Goal: Communication & Community: Answer question/provide support

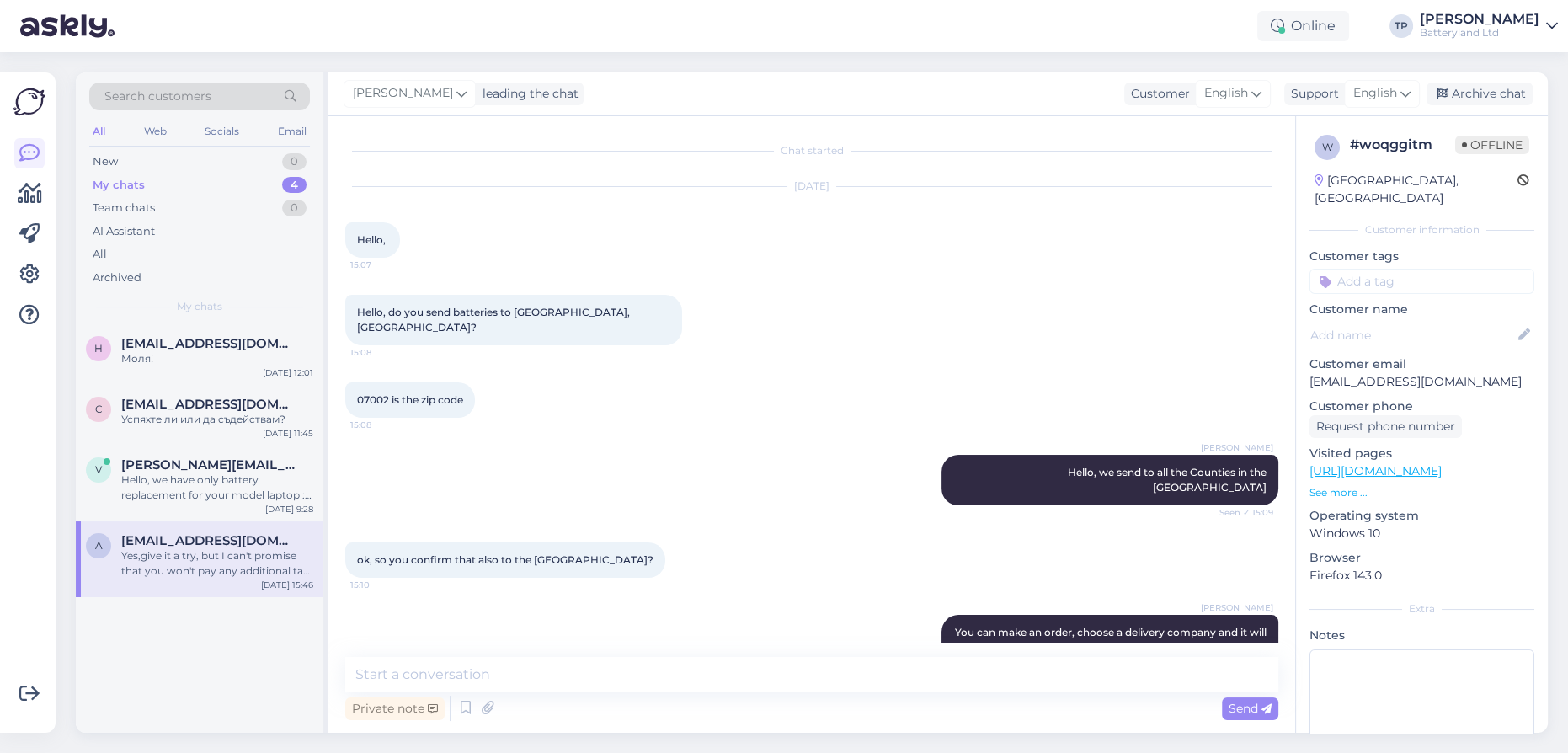
scroll to position [2185, 0]
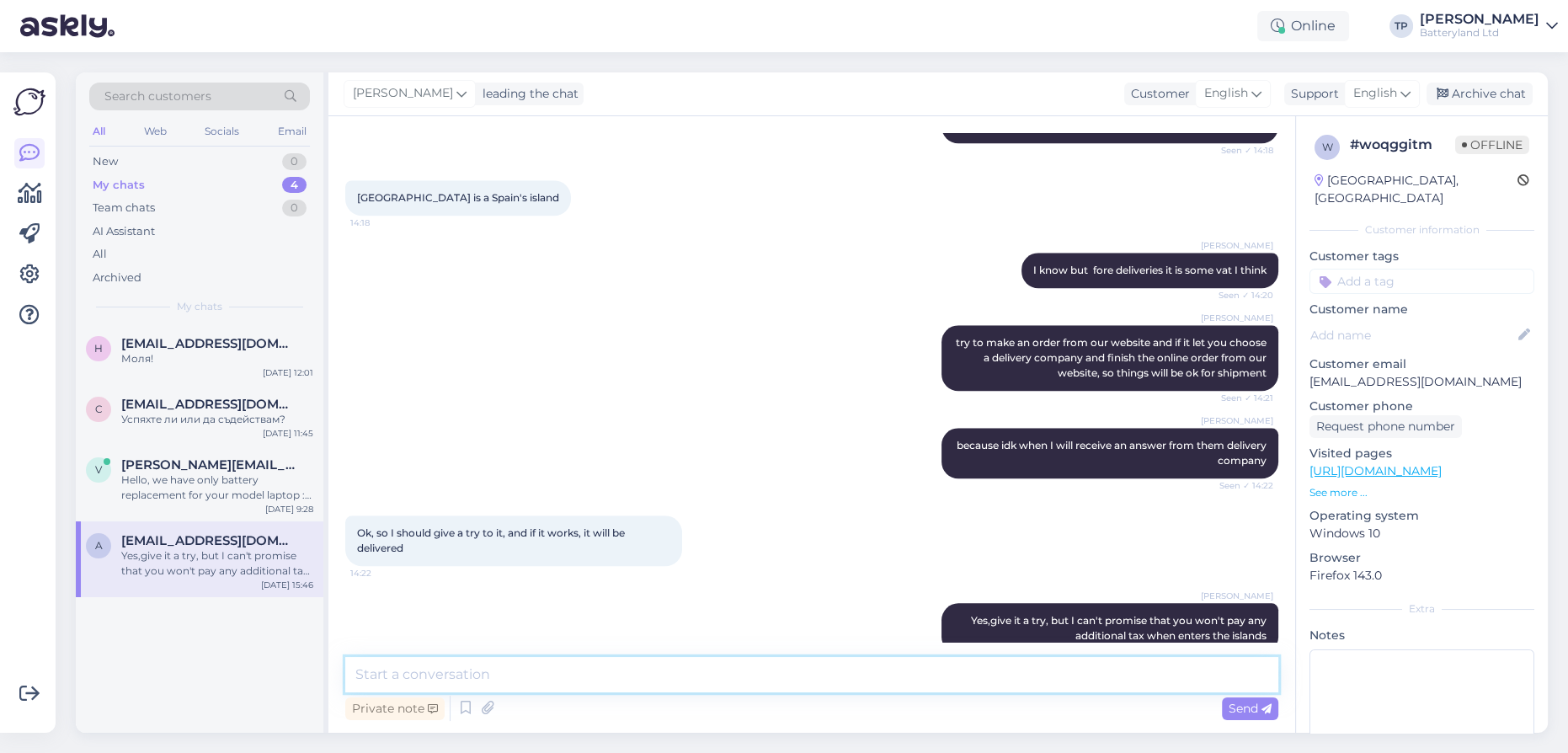
click at [476, 678] on textarea at bounding box center [811, 675] width 933 height 36
type textarea "Hello, I just got answer from the delivery company that we work and they said t…"
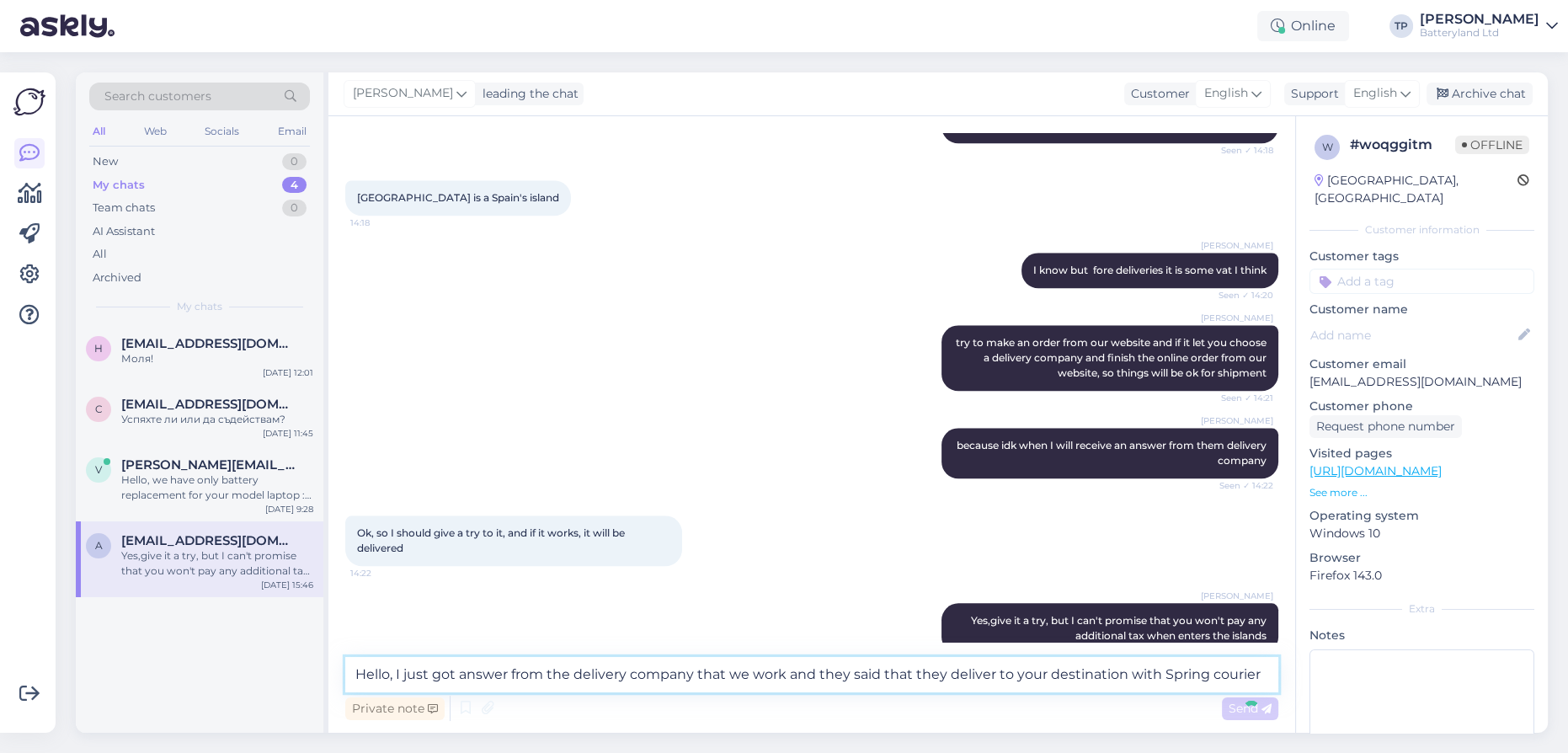
scroll to position [2287, 0]
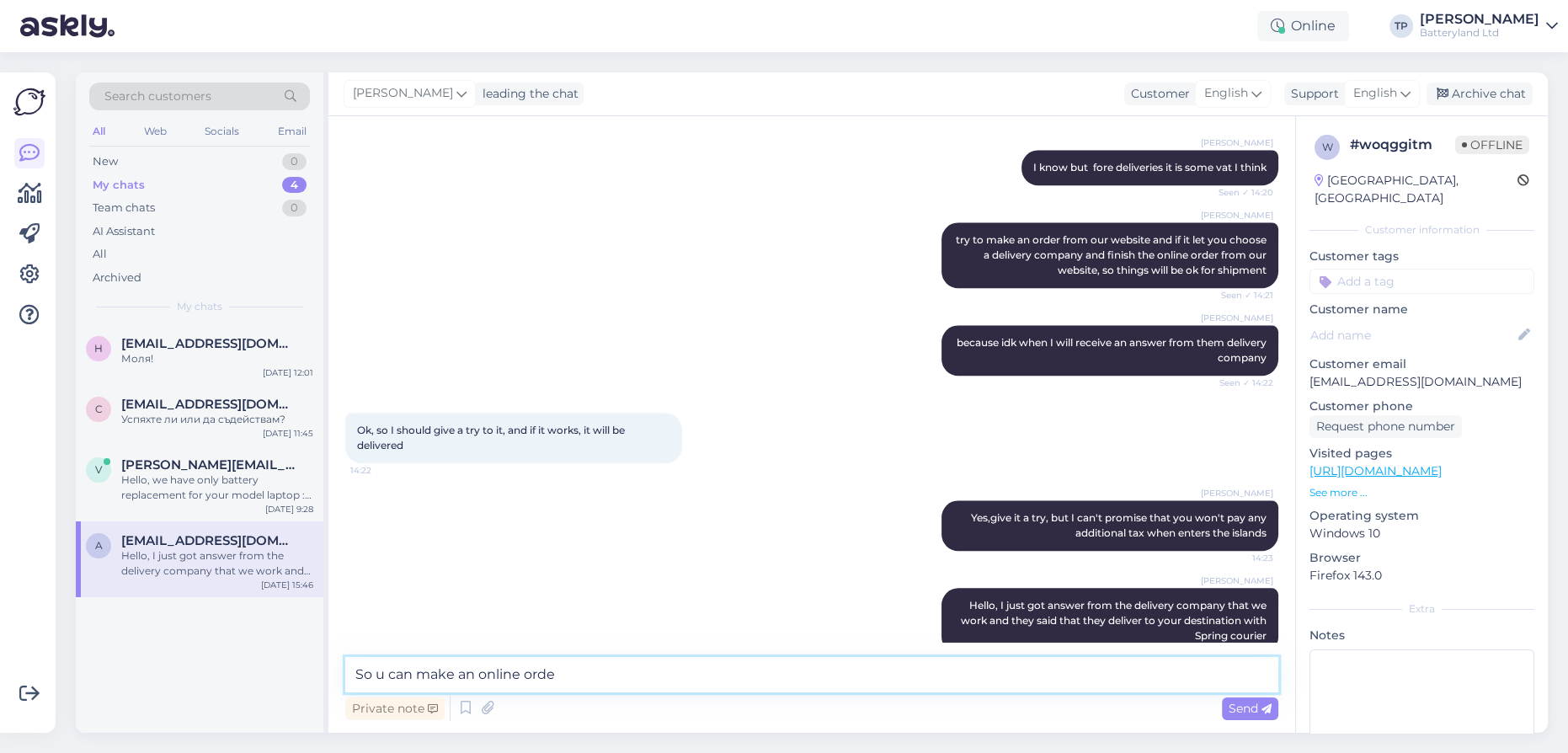
type textarea "So u can make an online order"
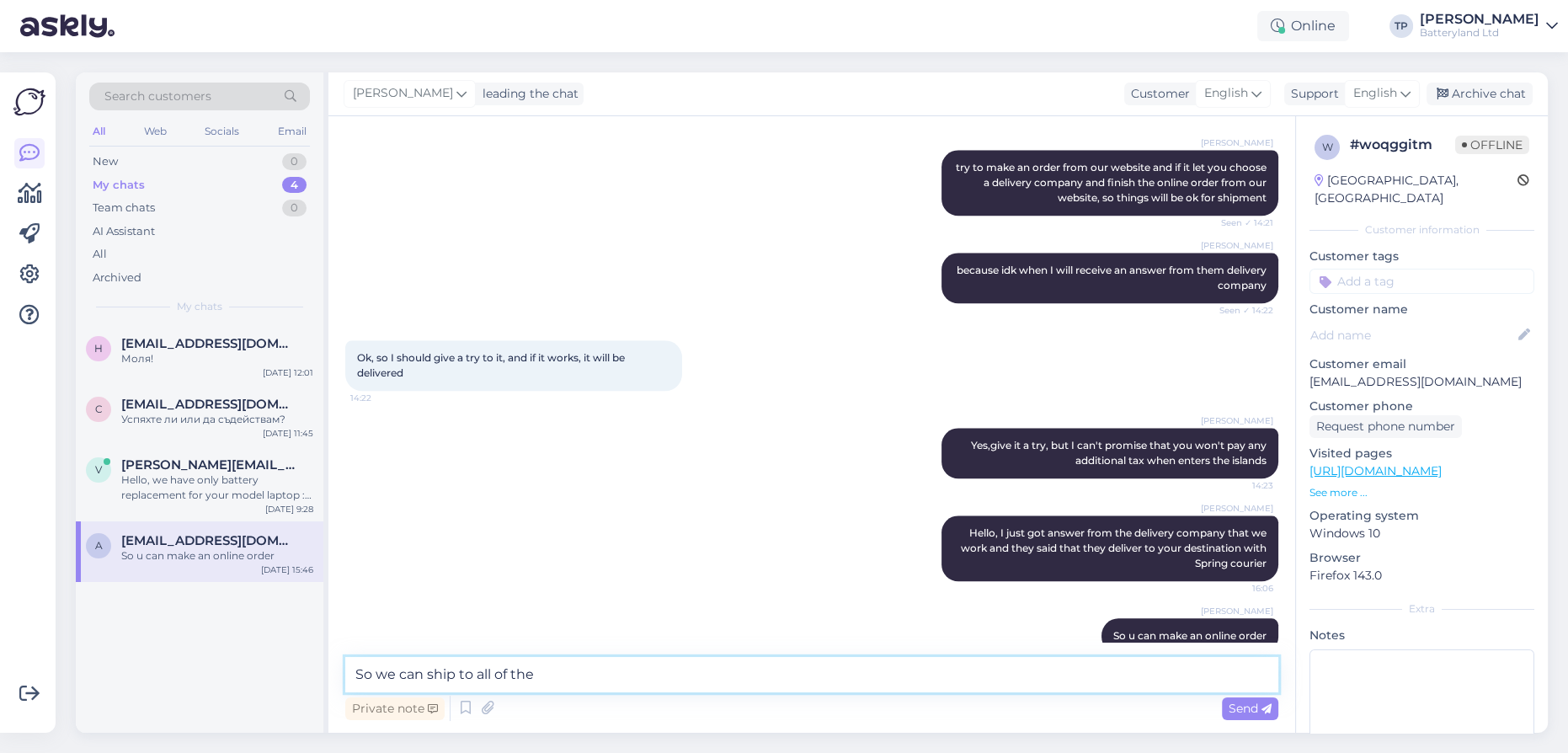
paste textarea "[GEOGRAPHIC_DATA]"
type textarea "So we can ship to all of the [GEOGRAPHIC_DATA]"
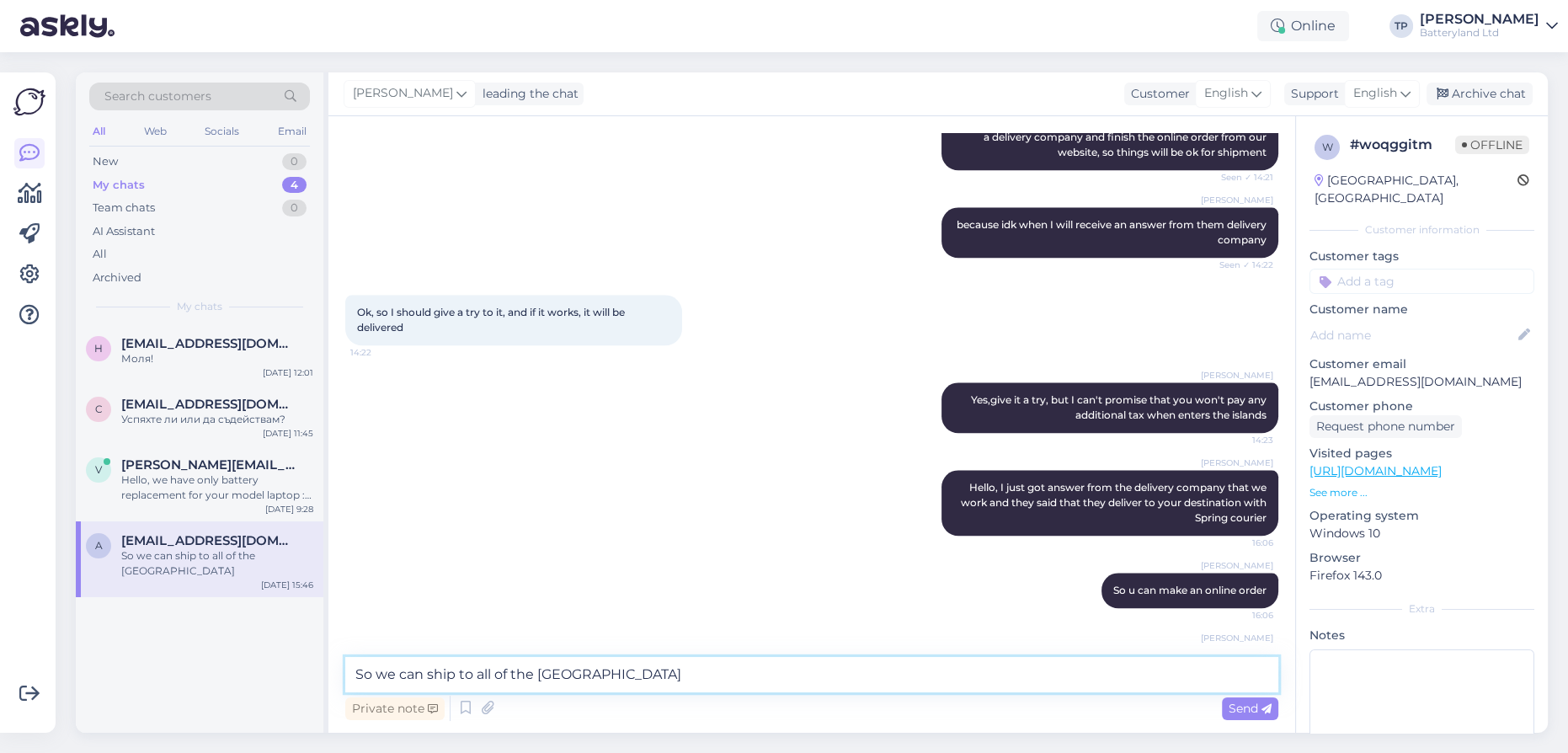
scroll to position [2433, 0]
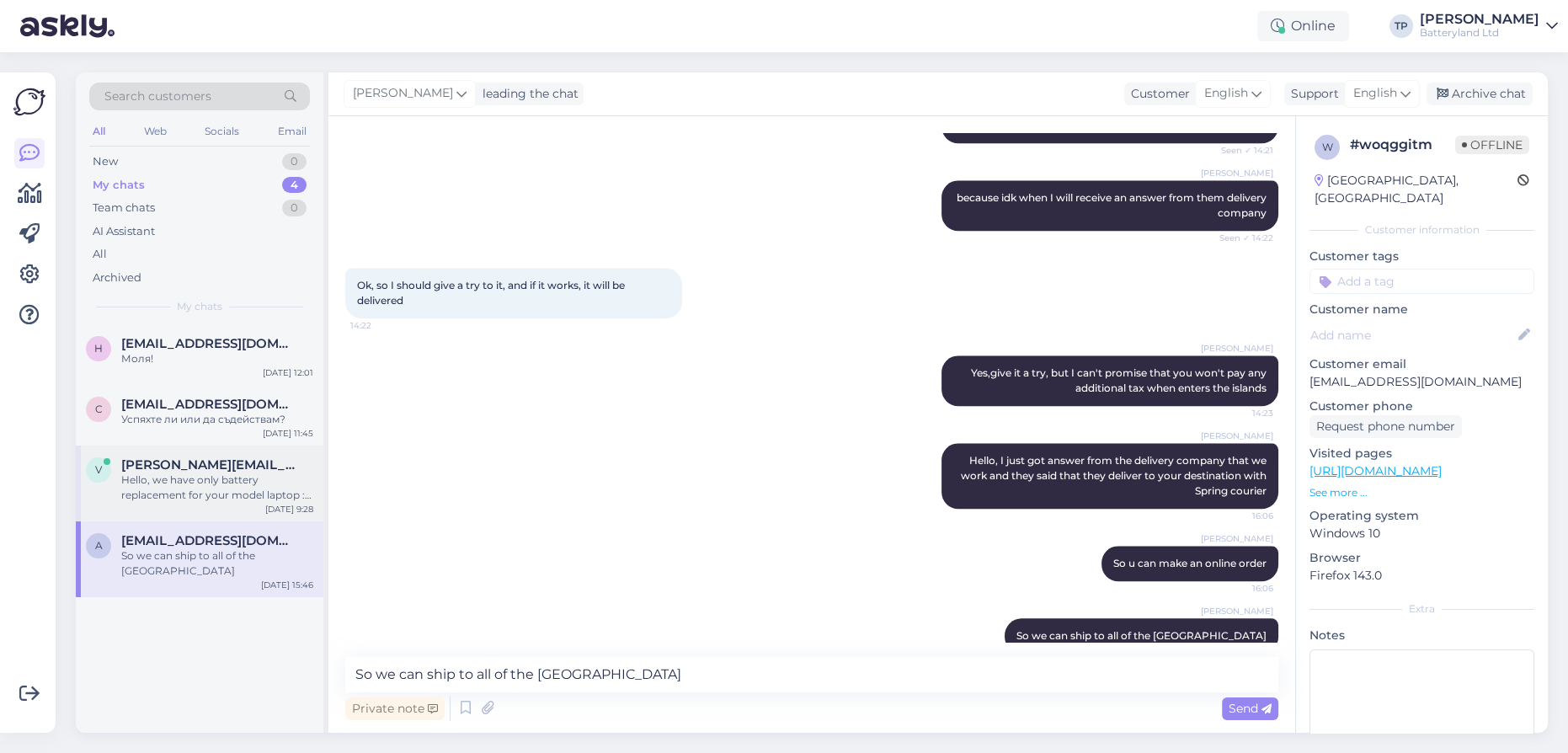
click at [175, 446] on div "v [PERSON_NAME][EMAIL_ADDRESS][DOMAIN_NAME] Hello, we have only battery replace…" at bounding box center [199, 483] width 247 height 76
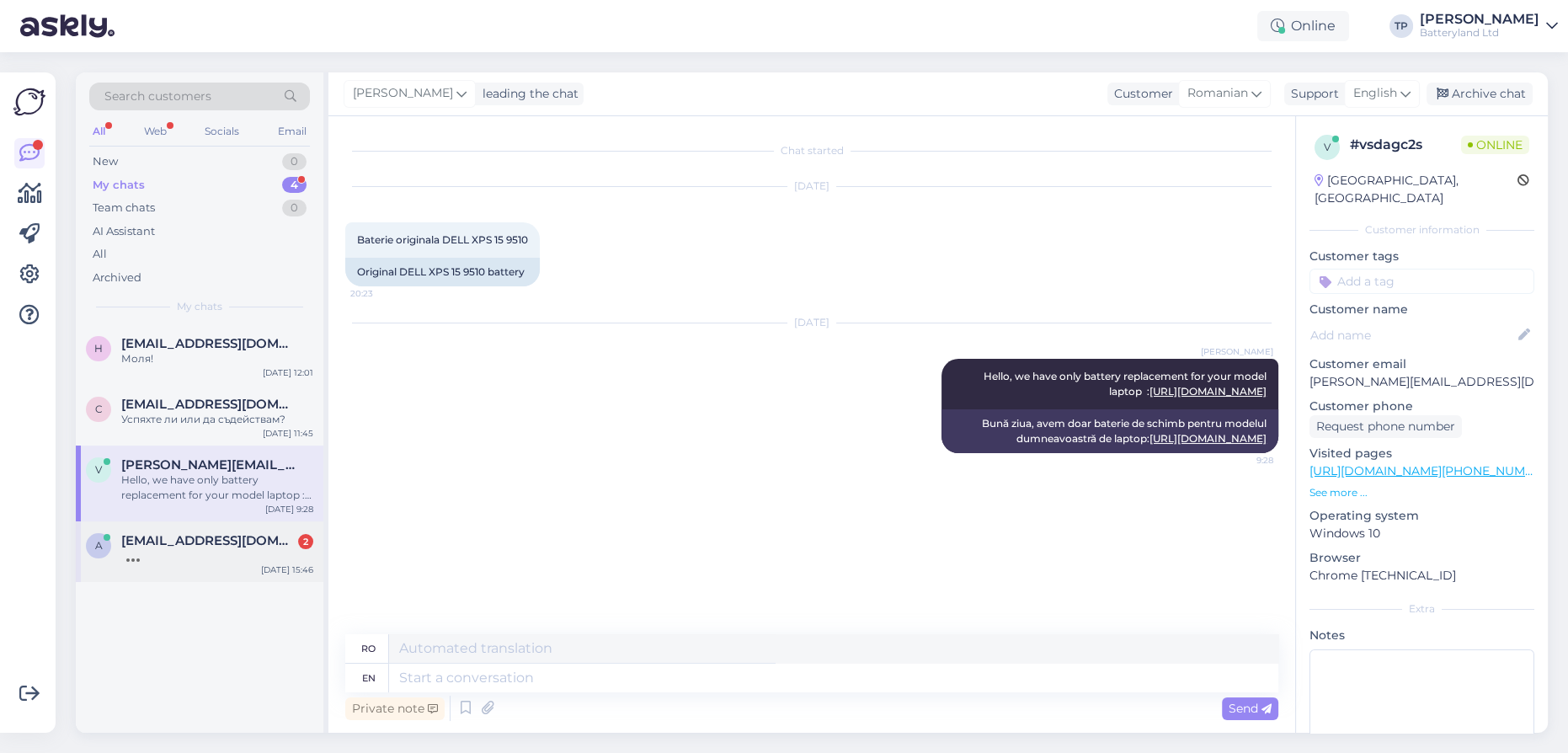
click at [224, 533] on div "[EMAIL_ADDRESS][DOMAIN_NAME] 2" at bounding box center [217, 548] width 192 height 30
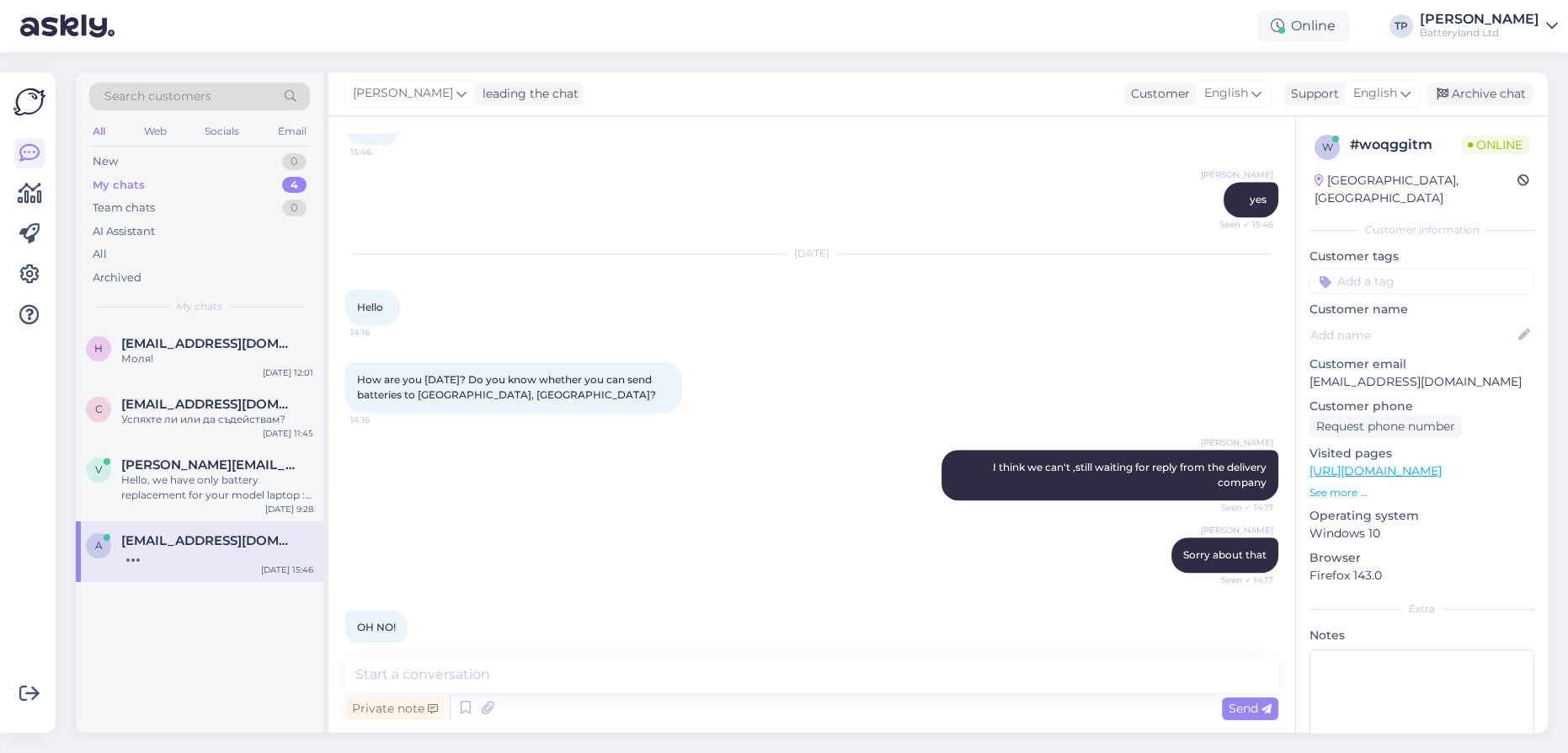
scroll to position [2650, 0]
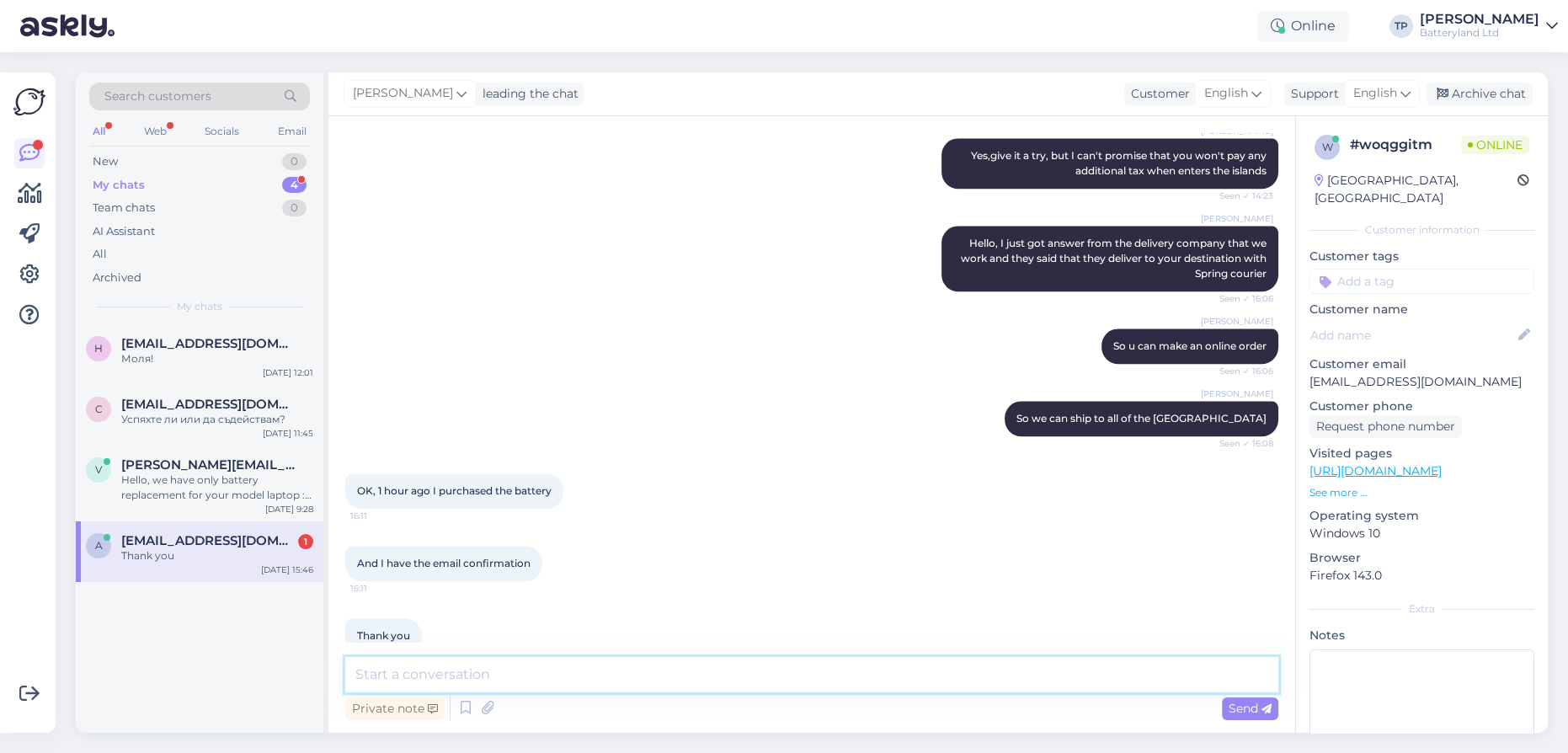
click at [428, 681] on textarea at bounding box center [811, 675] width 933 height 36
type textarea "thank you too and sorry for the delay"
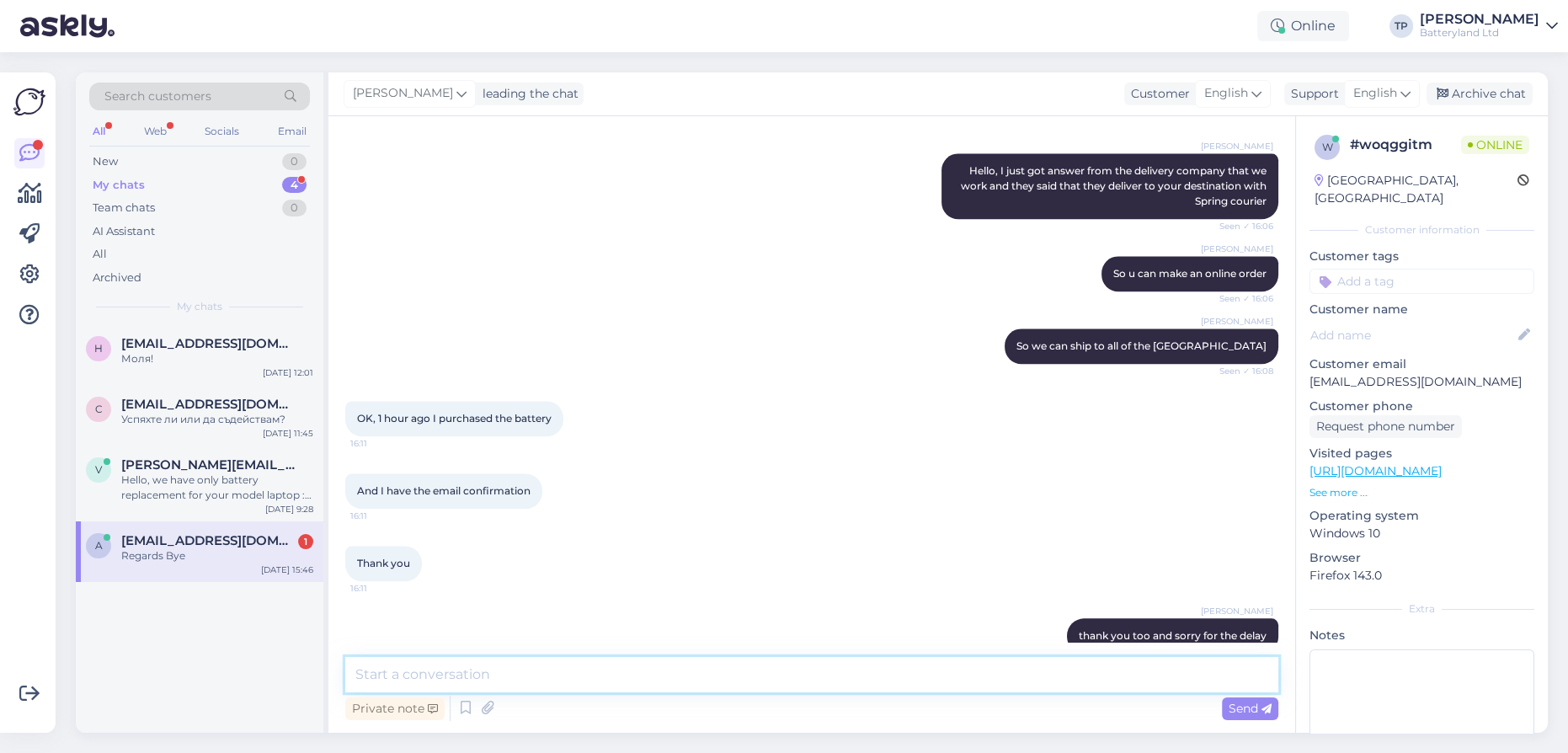
scroll to position [2810, 0]
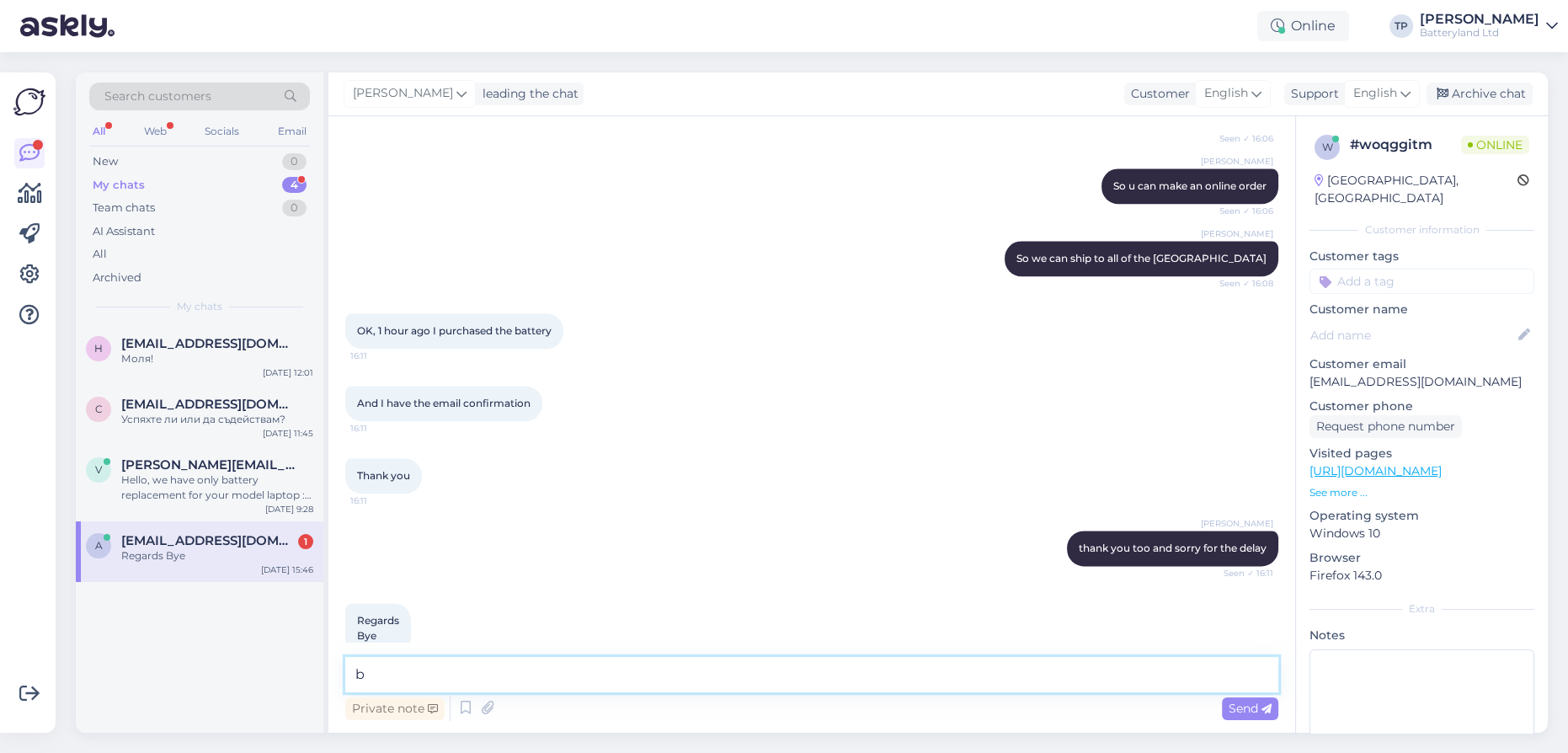
type textarea "bb"
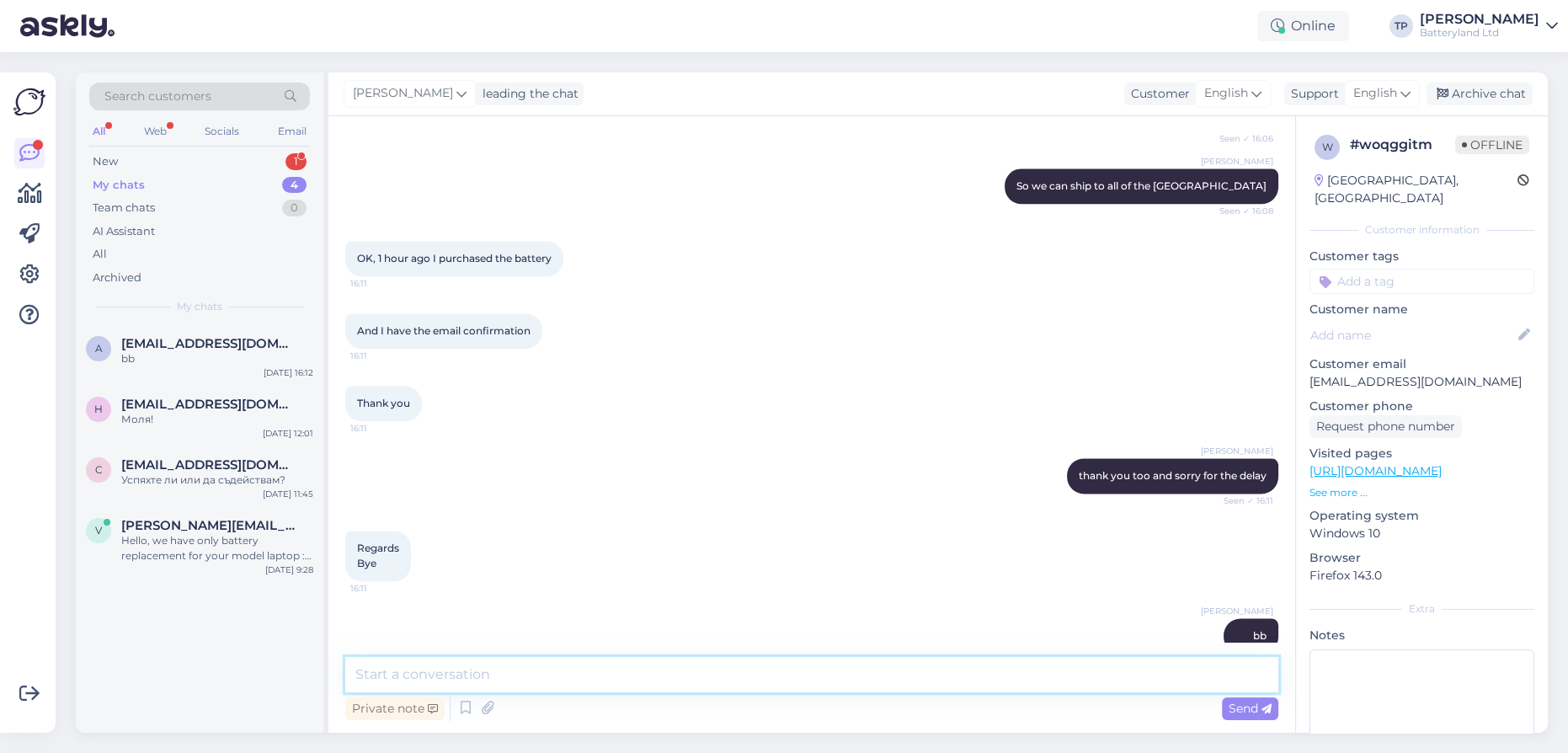
scroll to position [2881, 0]
click at [226, 151] on div "New 1" at bounding box center [199, 161] width 221 height 24
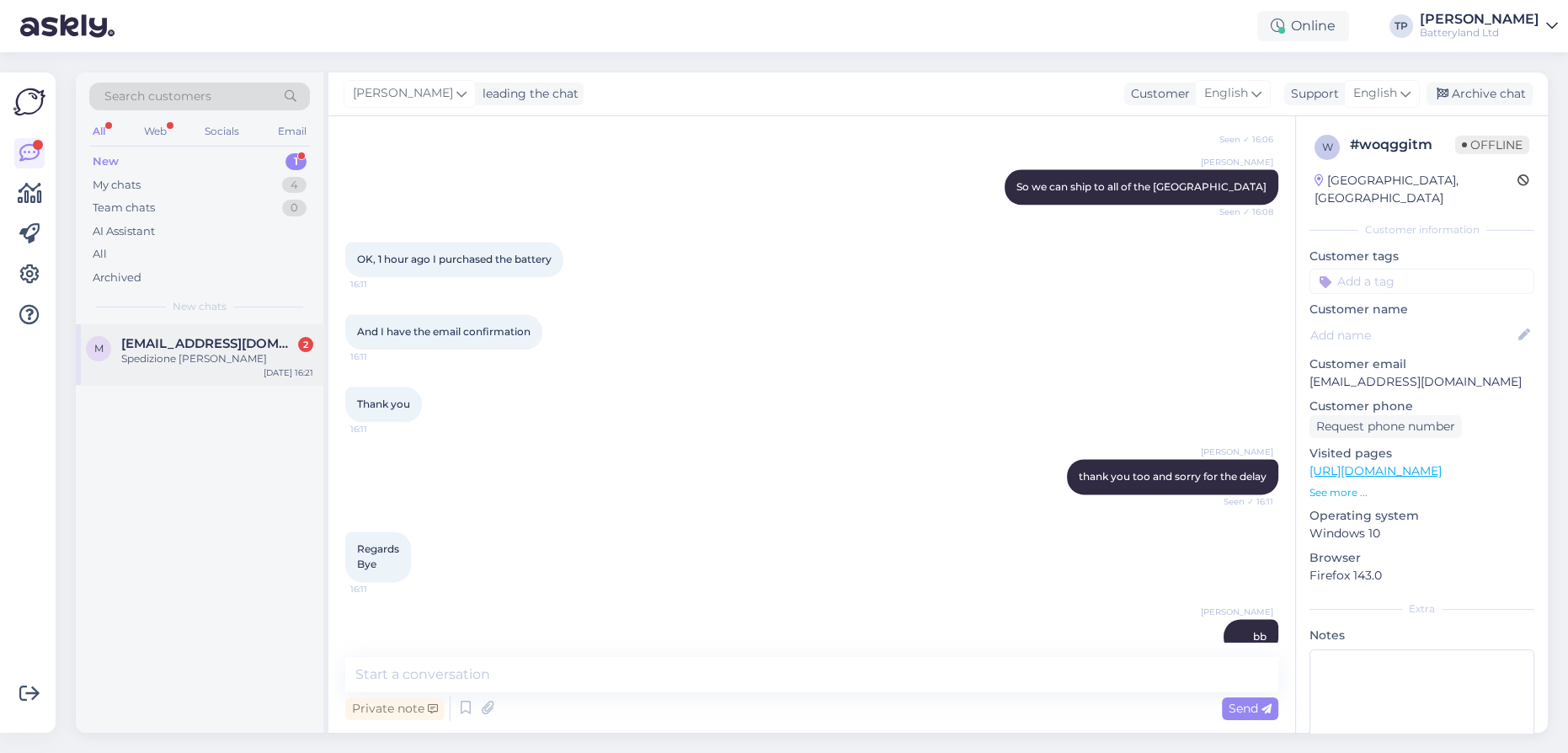
click at [232, 353] on div "[EMAIL_ADDRESS][DOMAIN_NAME] 2 Spedizione [PERSON_NAME]" at bounding box center [217, 351] width 192 height 30
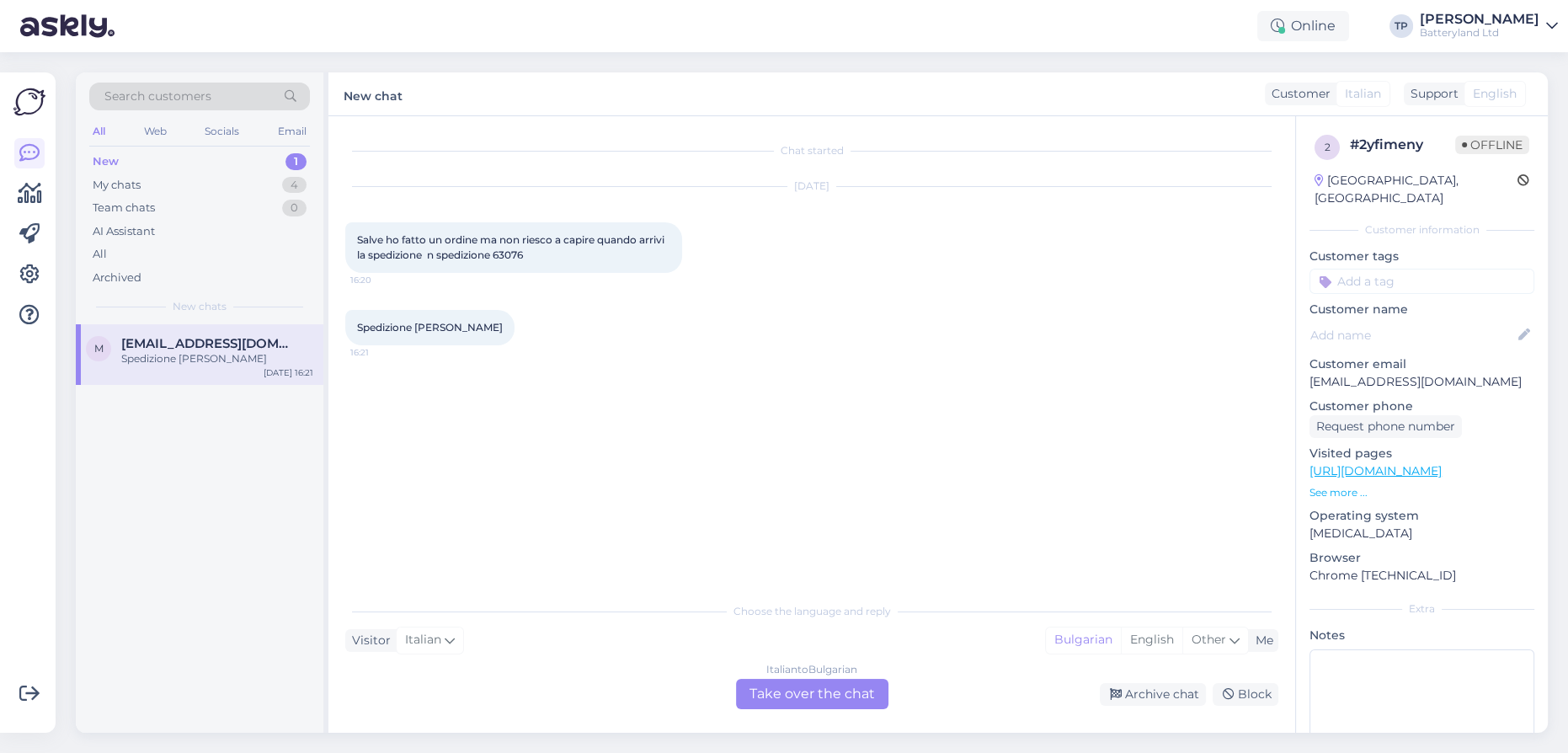
click at [789, 684] on div "Italian to Bulgarian Take over the chat" at bounding box center [812, 694] width 152 height 30
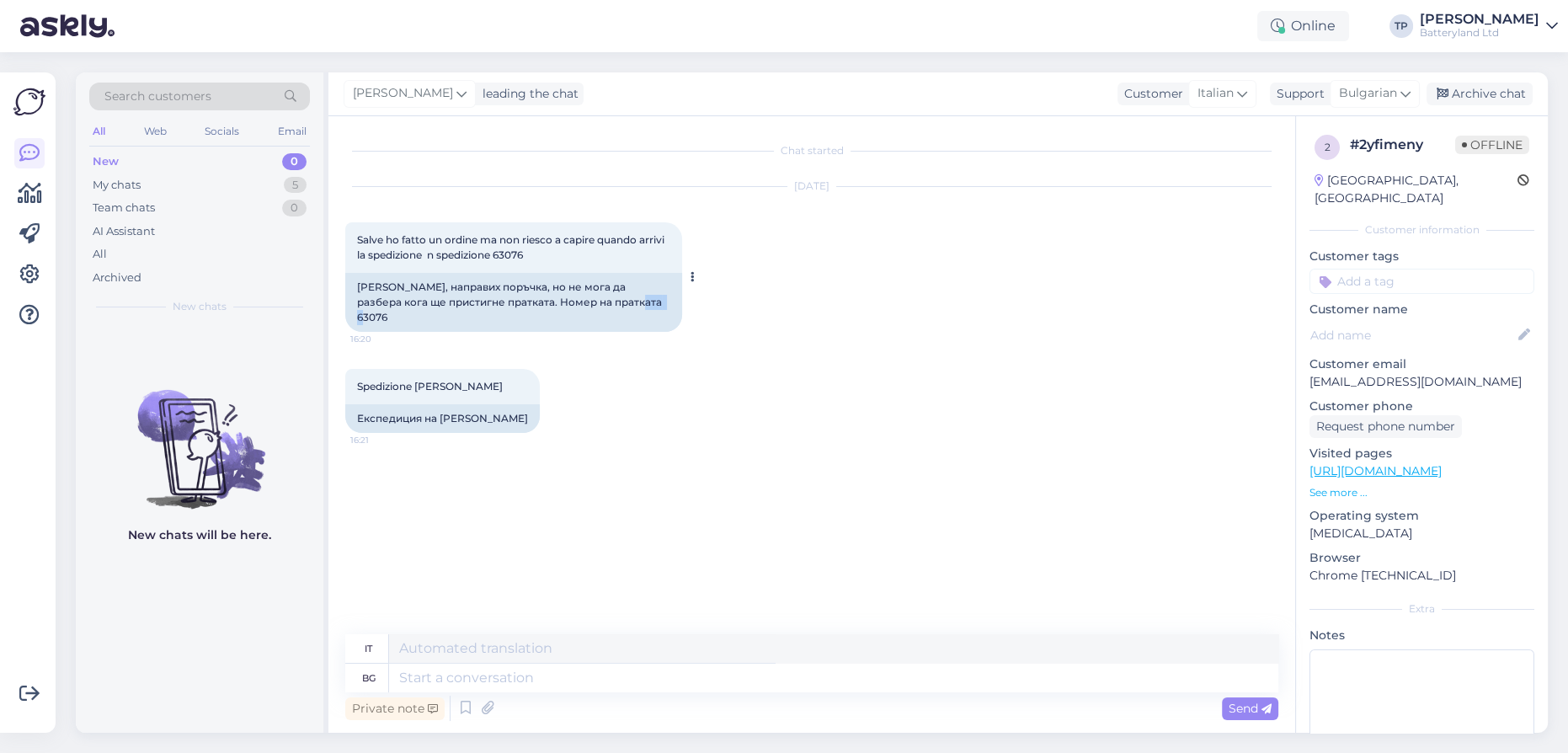
drag, startPoint x: 592, startPoint y: 298, endPoint x: 624, endPoint y: 298, distance: 32.0
click at [624, 298] on div "[PERSON_NAME], направих поръчка, но не мога да разбера кога ще пристигне пратка…" at bounding box center [513, 302] width 337 height 59
copy div "63076"
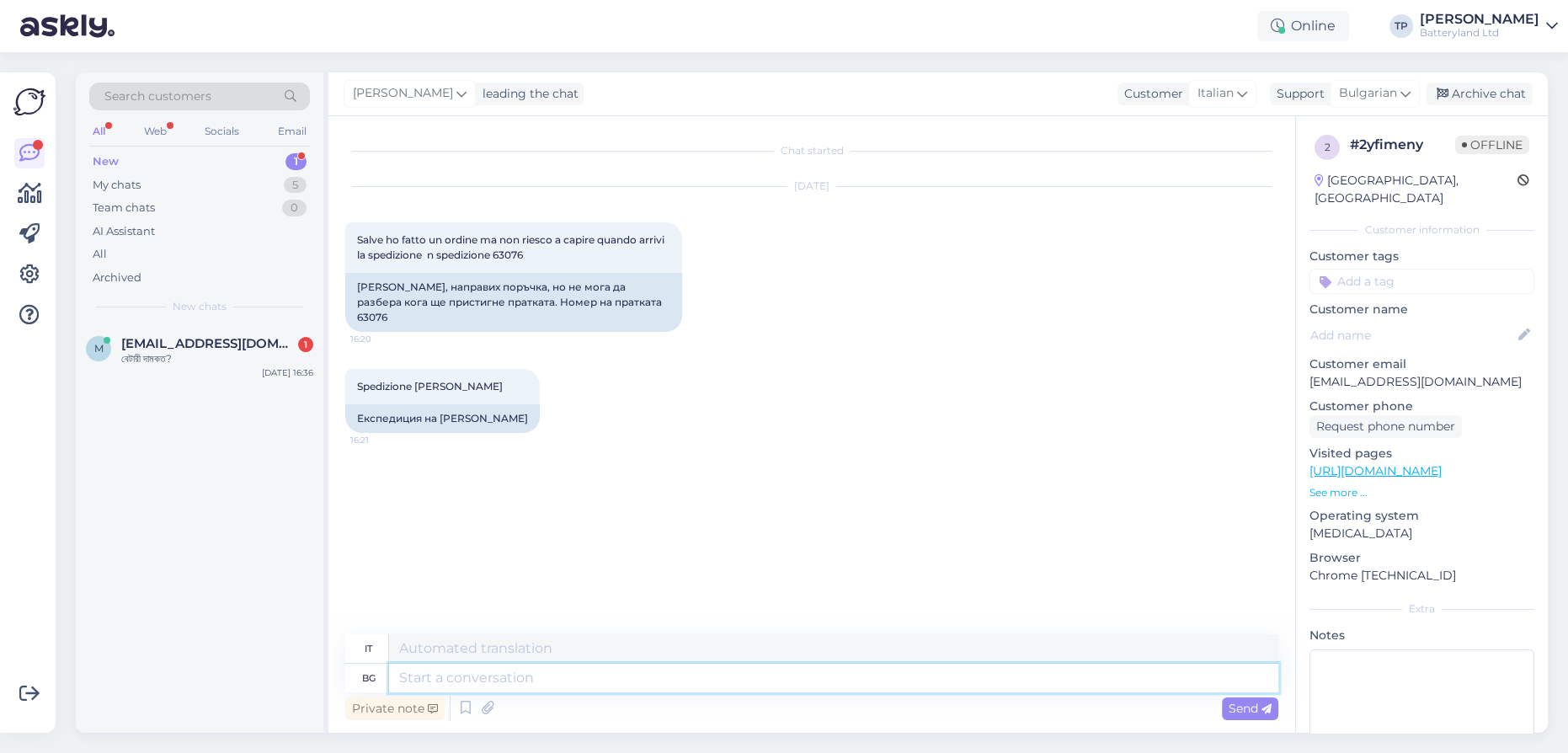
click at [481, 682] on textarea at bounding box center [834, 678] width 889 height 28
click at [1383, 89] on span "Bulgarian" at bounding box center [1369, 94] width 58 height 19
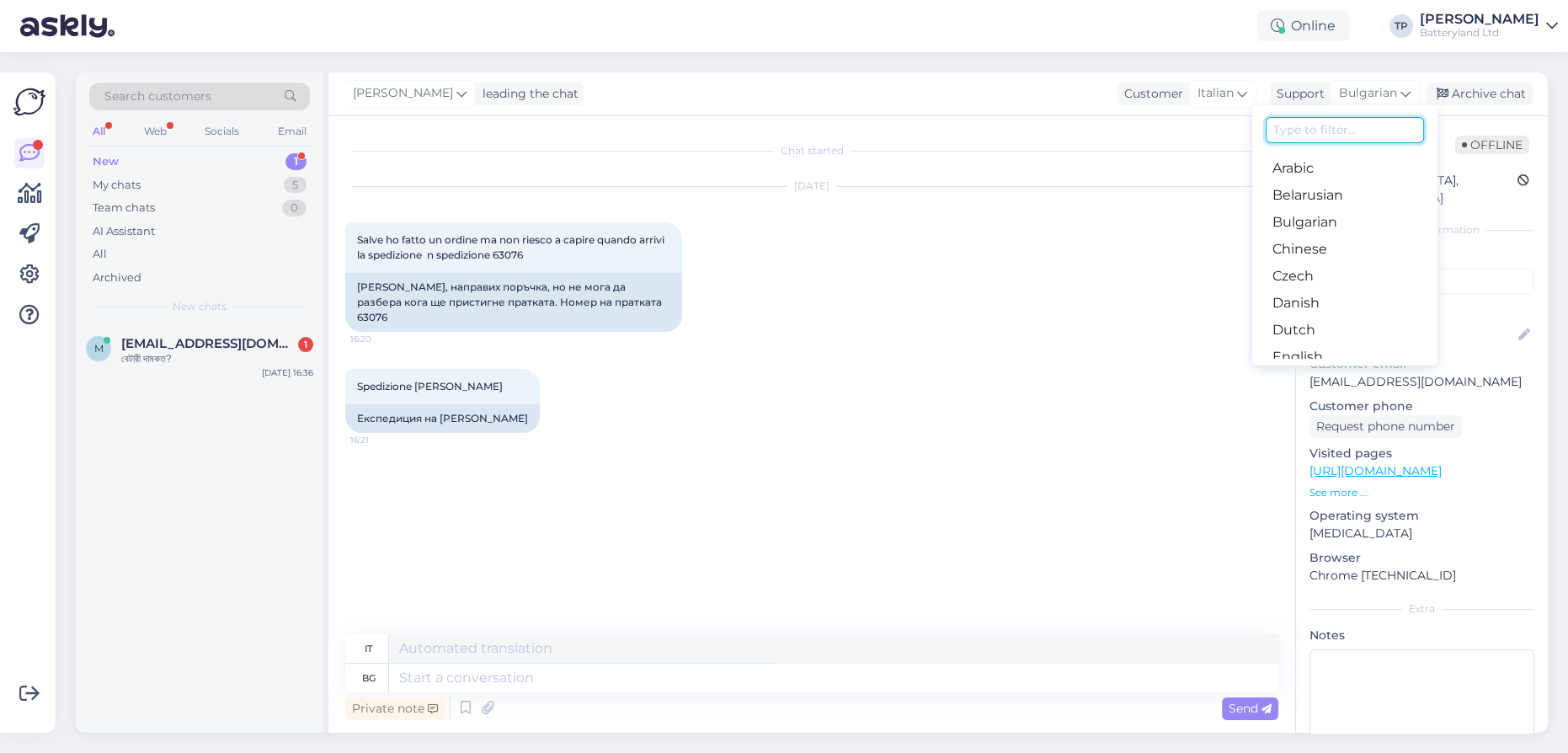
click at [1294, 129] on input at bounding box center [1345, 131] width 158 height 26
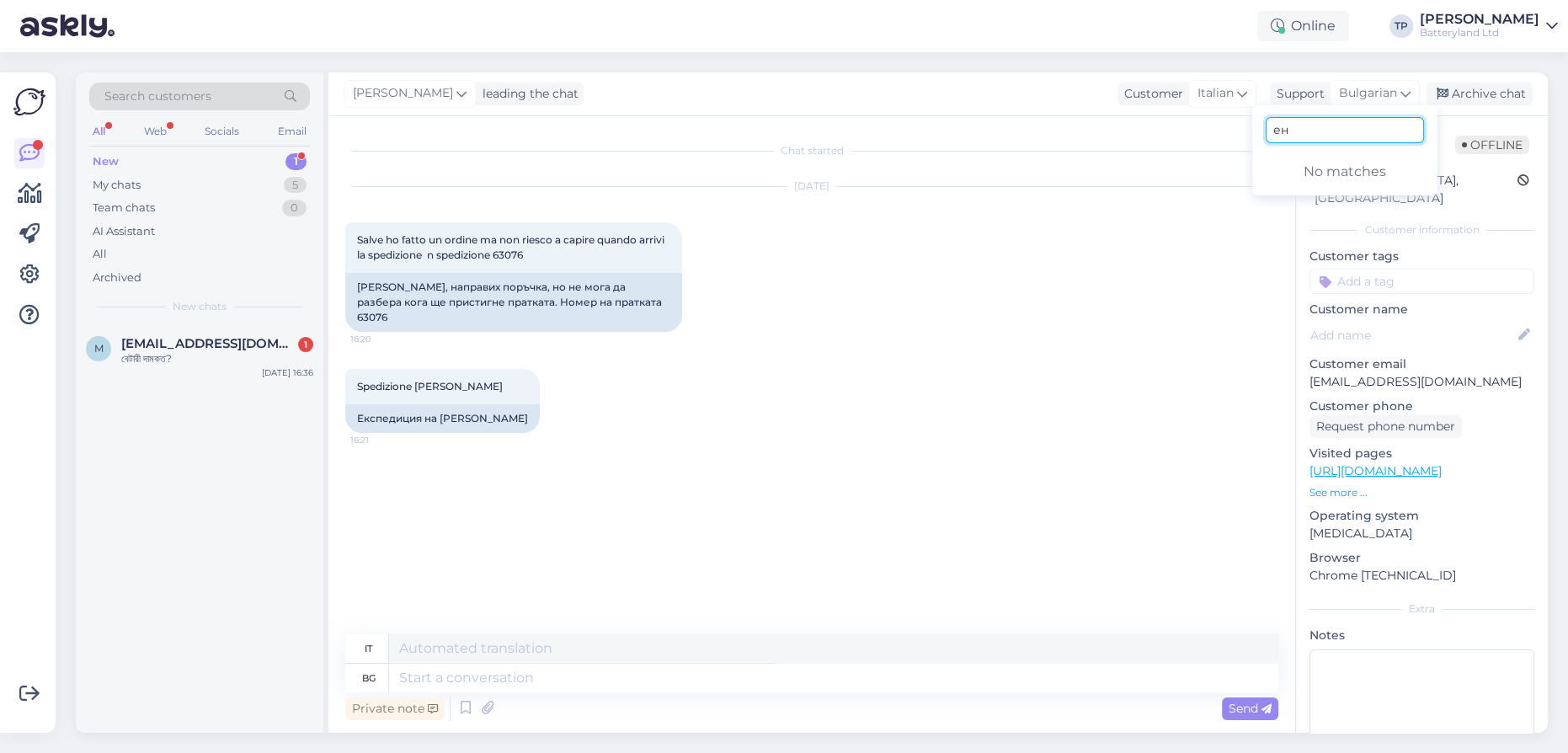
type input "е"
type input "en"
click at [1295, 166] on link "English" at bounding box center [1344, 168] width 185 height 27
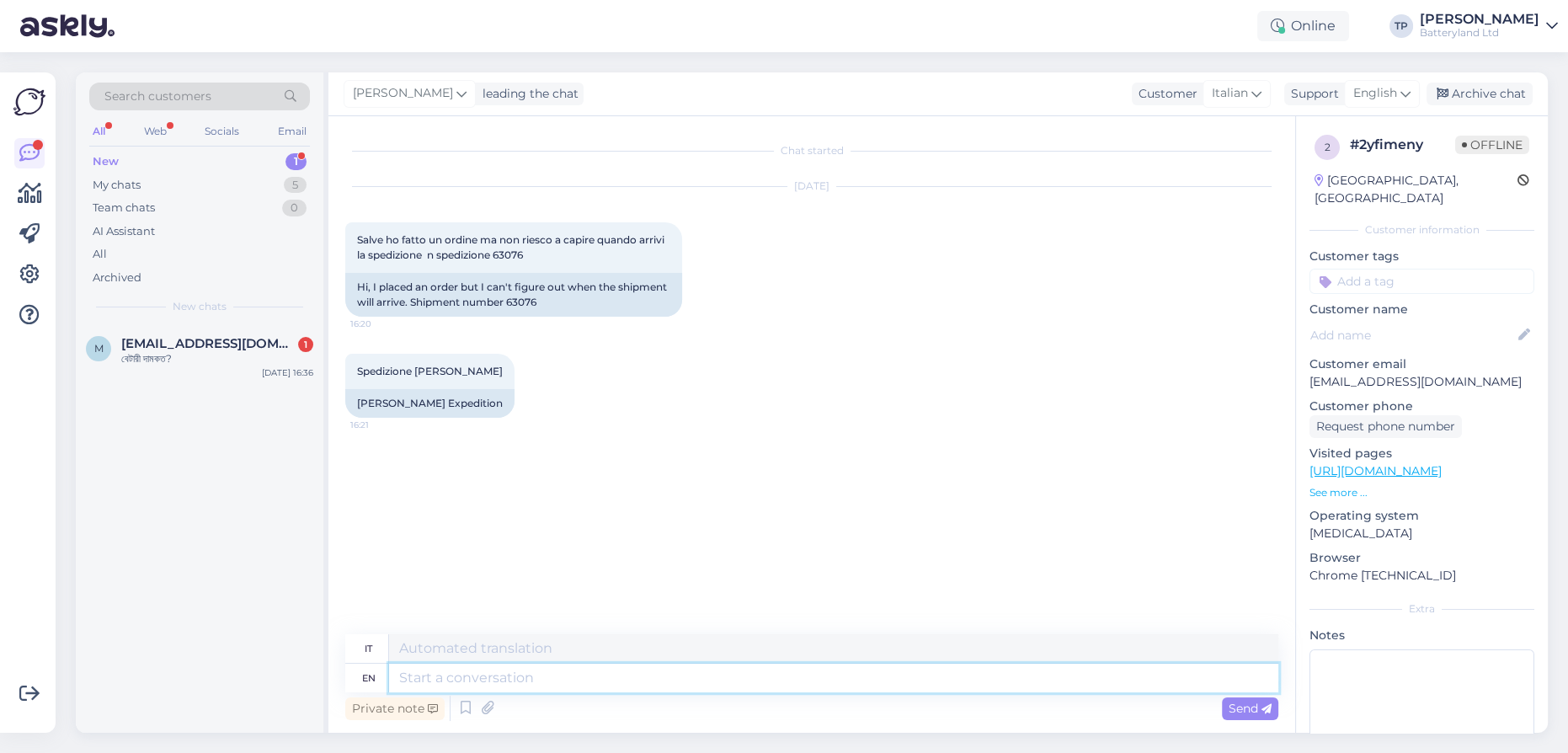
click at [480, 686] on textarea at bounding box center [834, 678] width 889 height 28
type textarea "Hell"
type textarea "Ciao"
type textarea "Hello"
type textarea "Ciao"
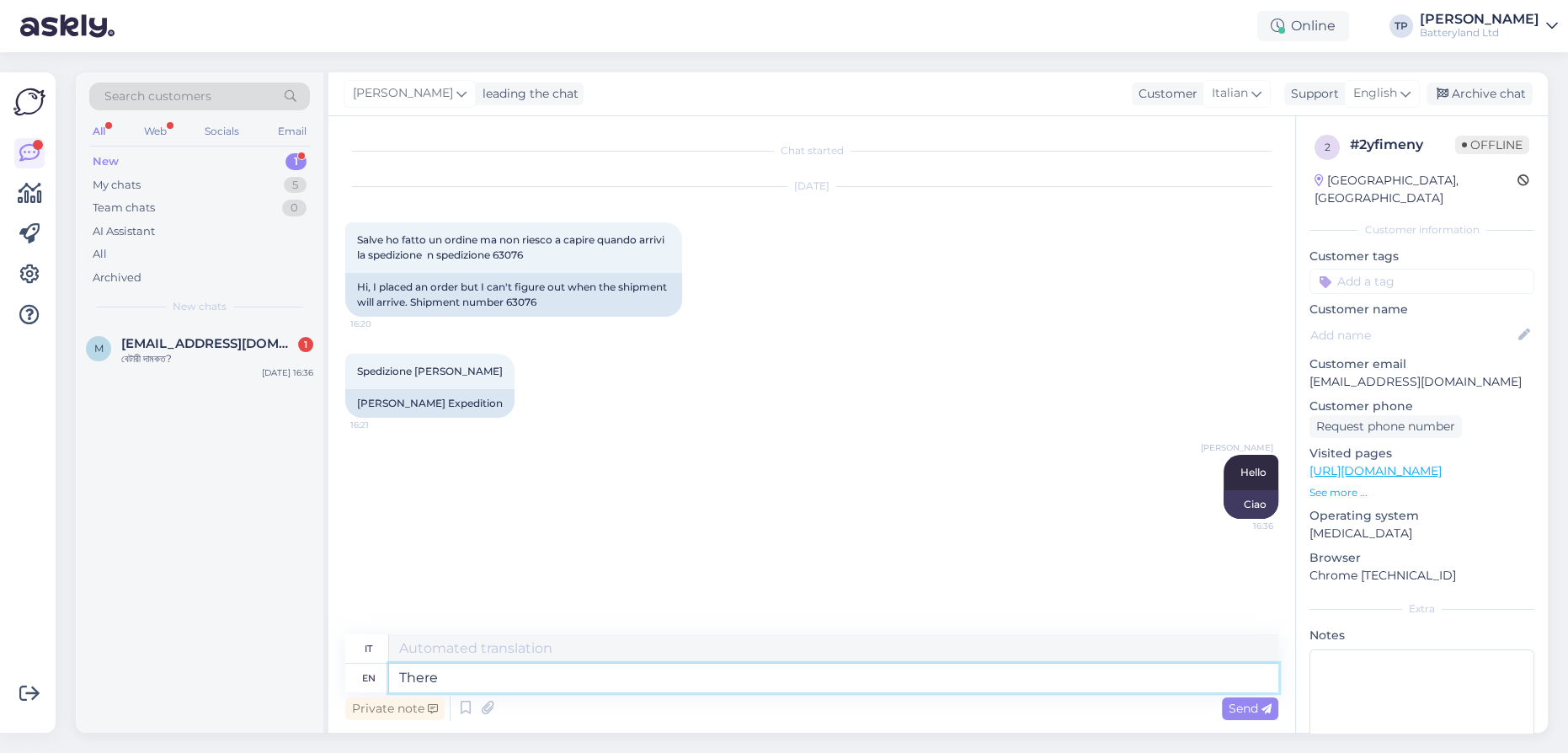
type textarea "There"
type textarea "Là"
type textarea "There is"
type textarea "C'è"
type textarea "There is a"
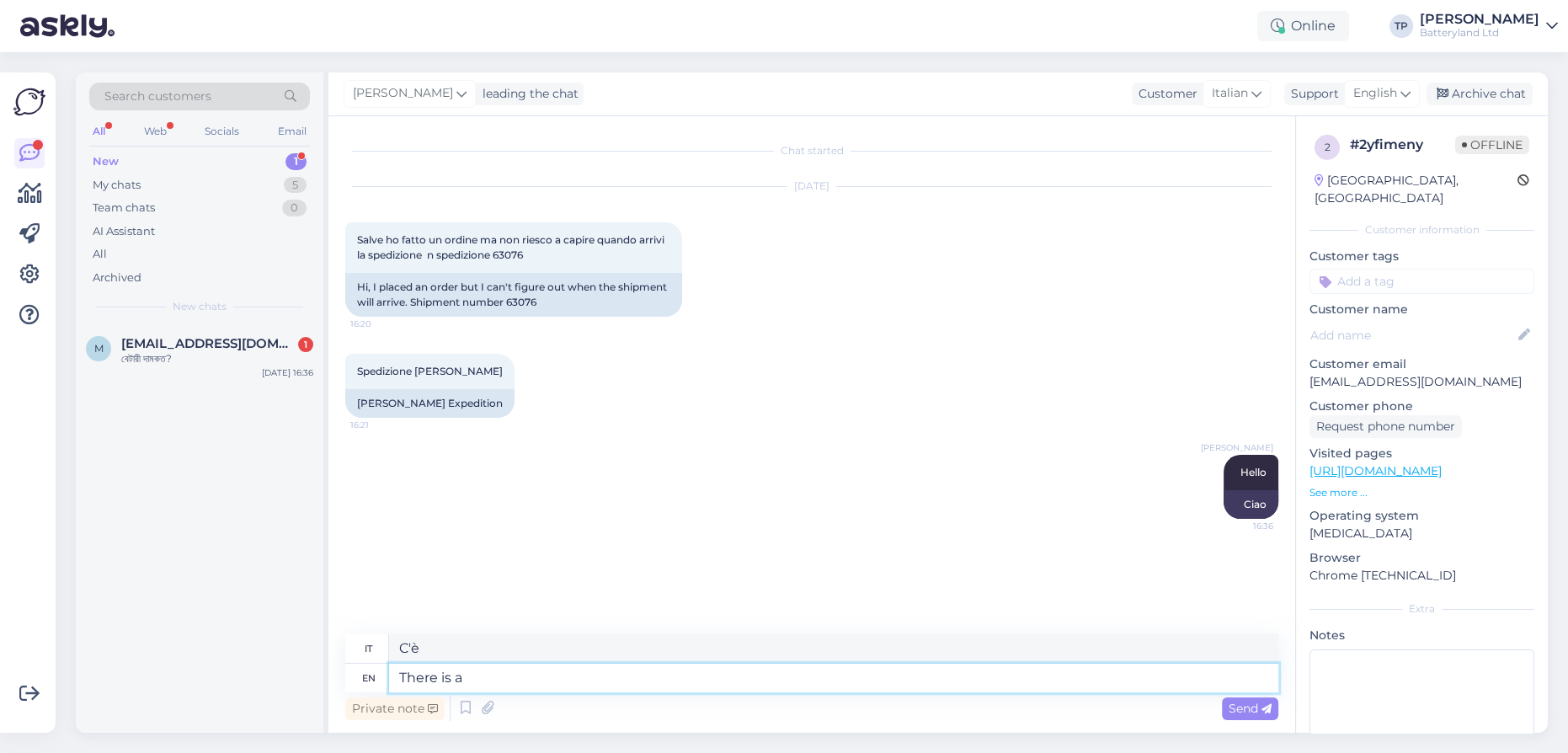
type textarea "C'è un"
type textarea "There is a trackinb"
type textarea "C'è un trackinbg"
type textarea "There is a tracking"
type textarea "C'è un tracciamento"
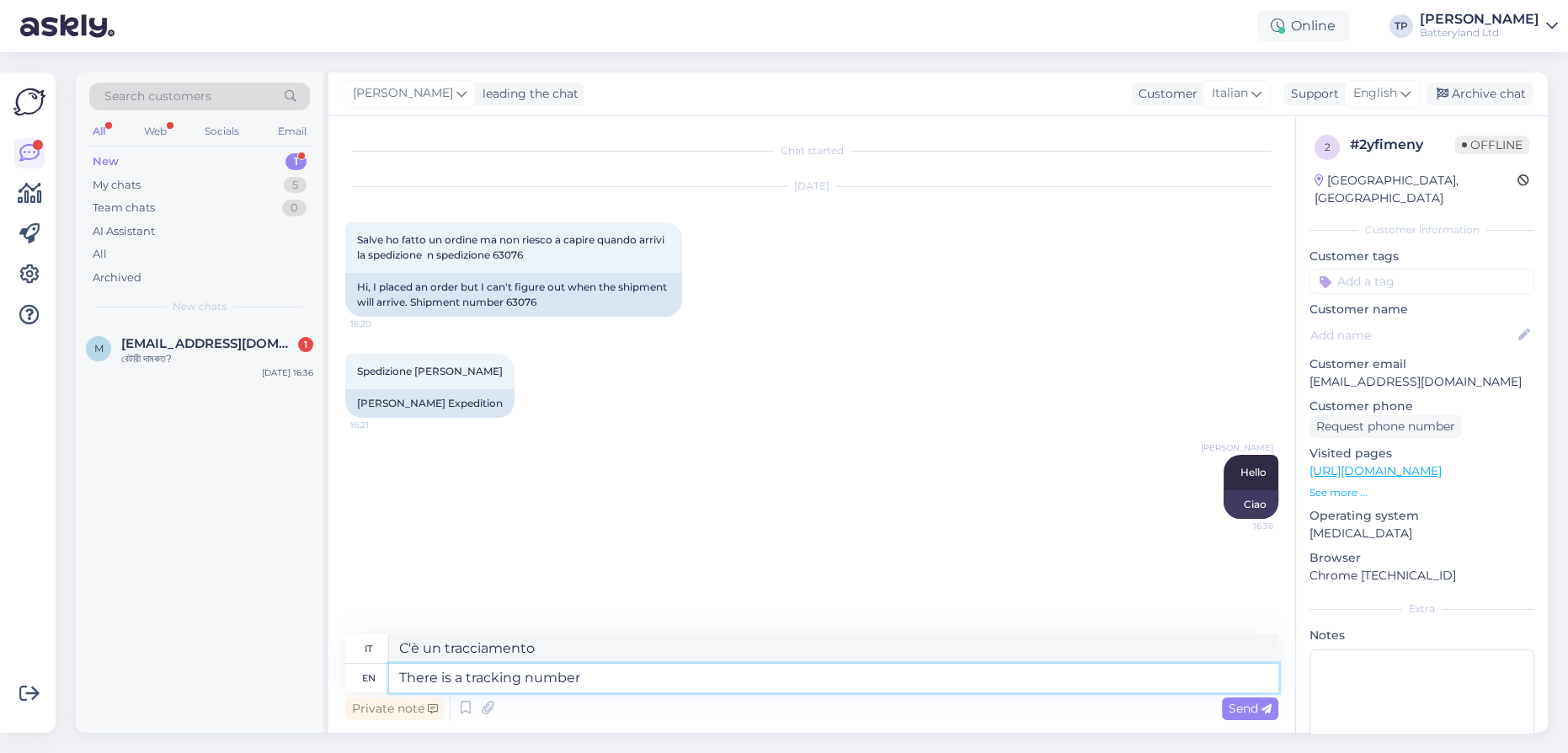
type textarea "There is a tracking number"
type textarea "C'è un numero di tracciamento"
type textarea "There is a tracking number for"
type textarea "C'è un numero di tracciamento per"
type textarea "There is a tracking number for your"
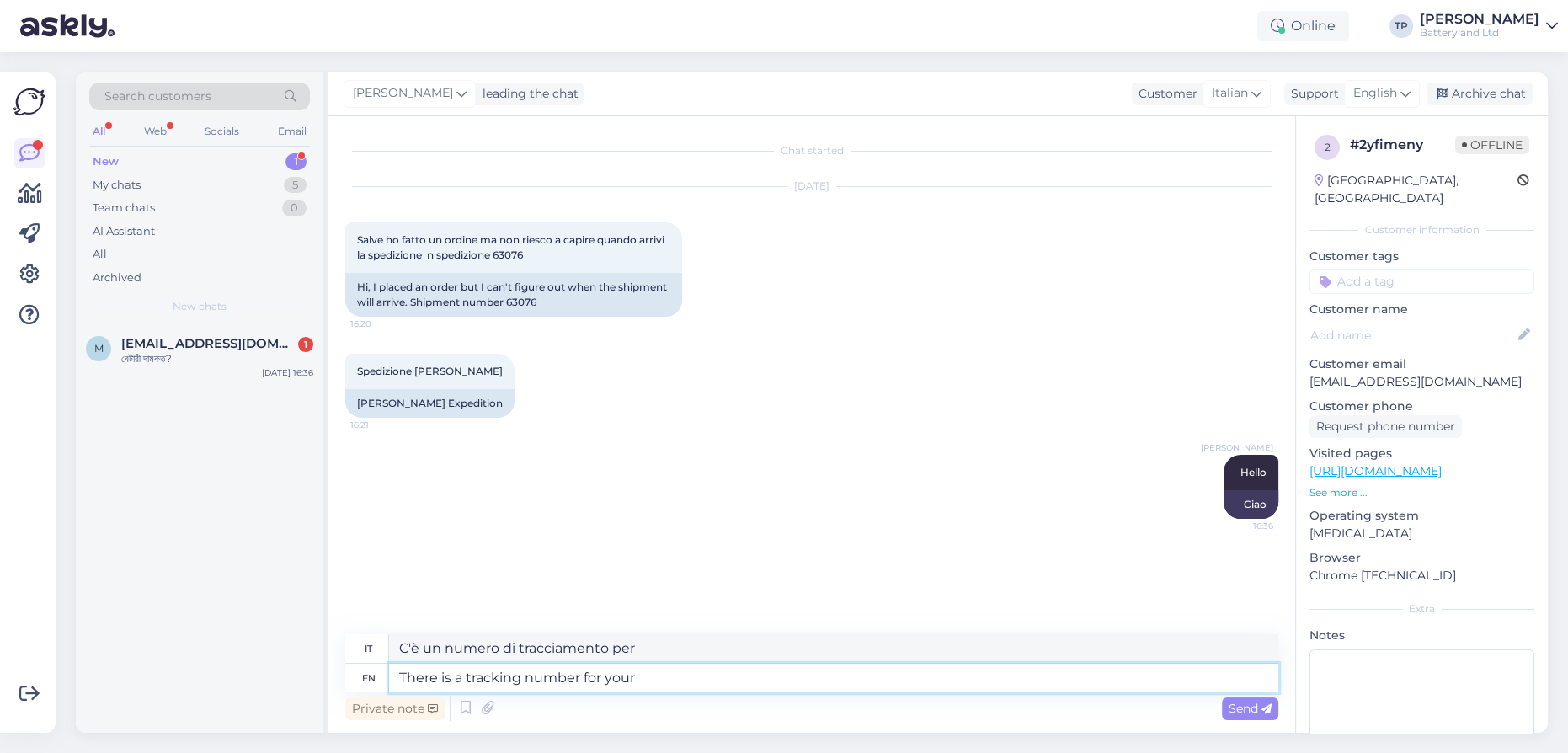
type textarea "C'è un numero di tracciamento per il tuo"
type textarea "There is a tracking number for your order"
type textarea "C'è un numero di tracciamento per il tuo ordine"
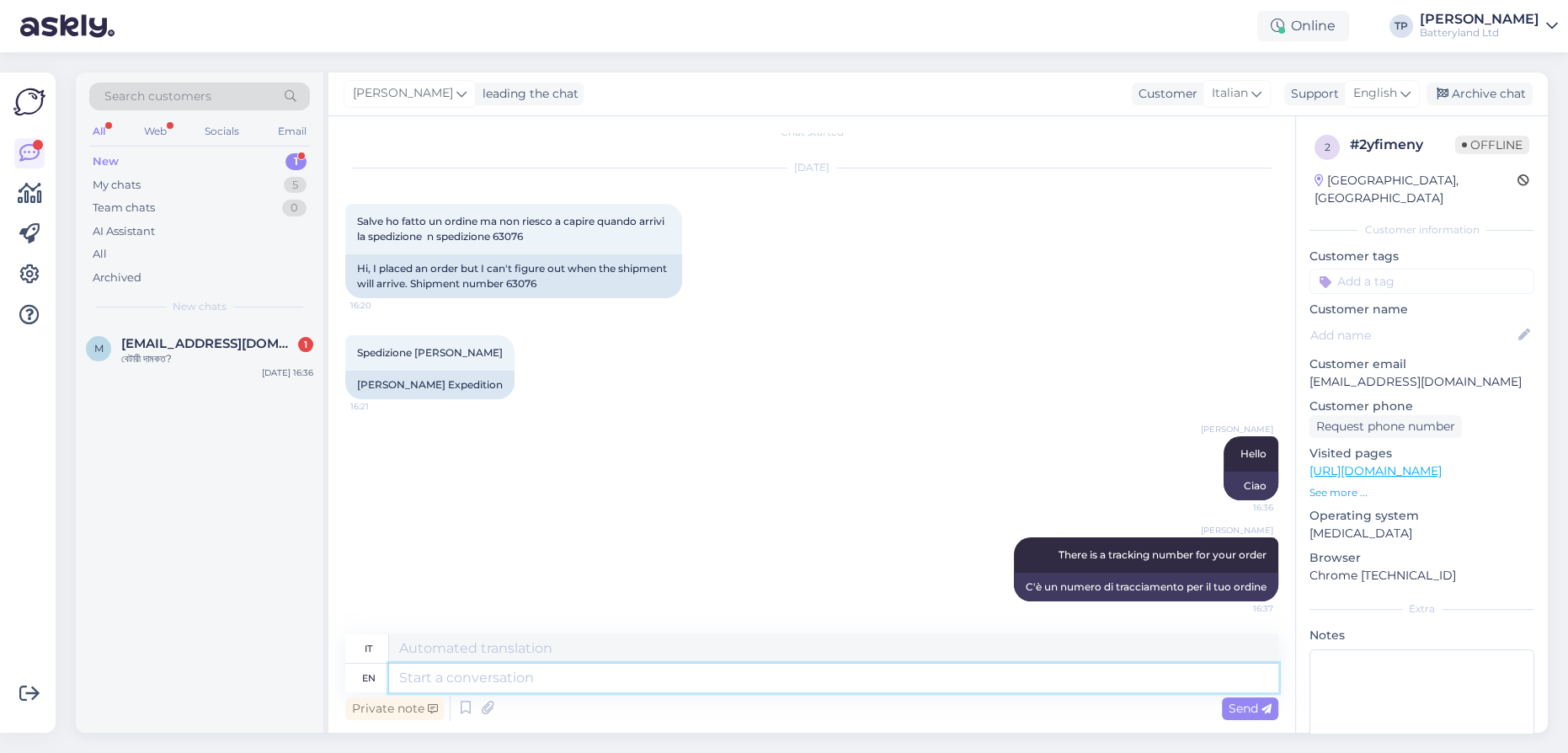
paste textarea "3UW16I8013885"
type textarea "3UW16I8013885"
type textarea "Numero di telefono: 3UW16I8013885"
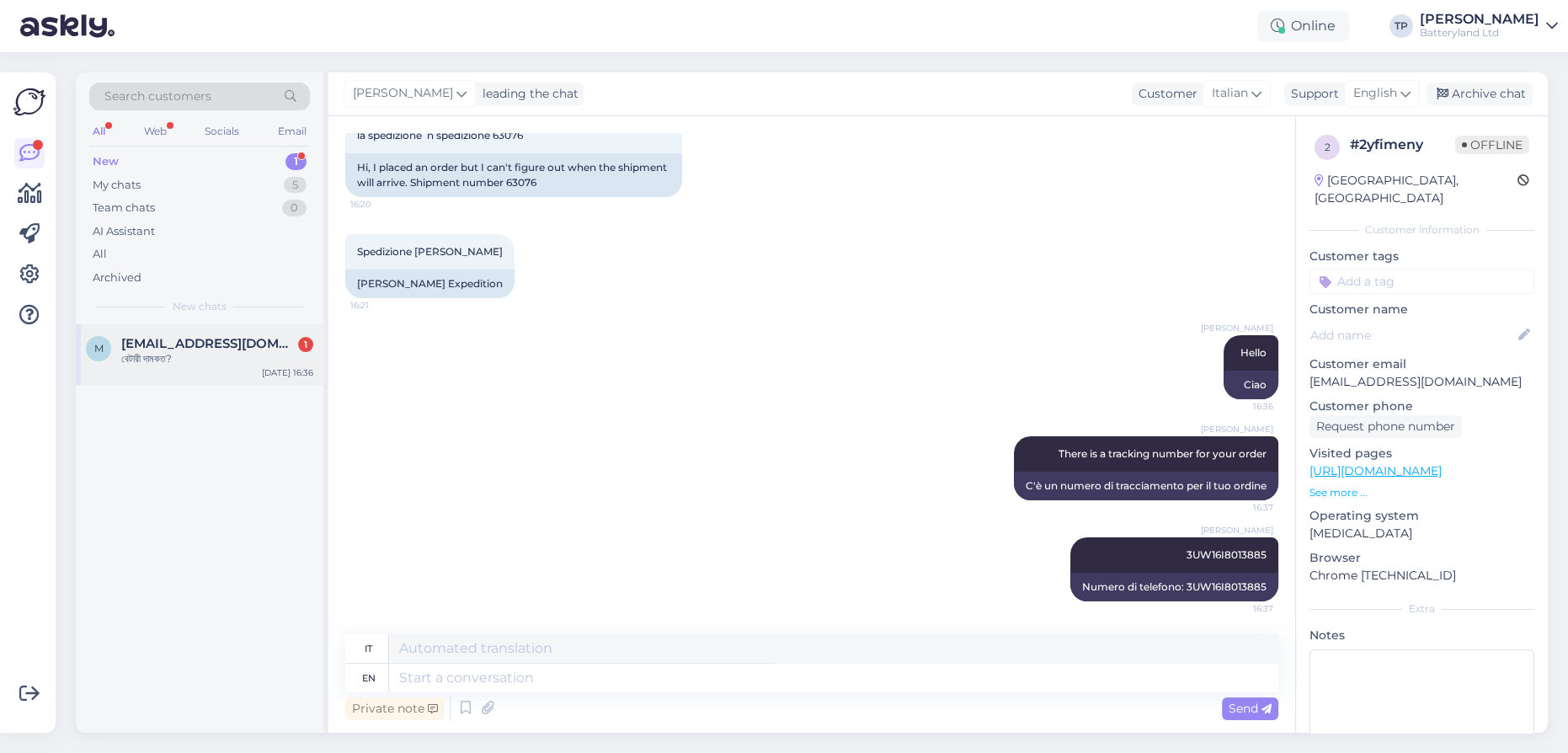
click at [252, 355] on div "[EMAIL_ADDRESS][DOMAIN_NAME] 1 বেটারী দামকত?" at bounding box center [217, 351] width 192 height 30
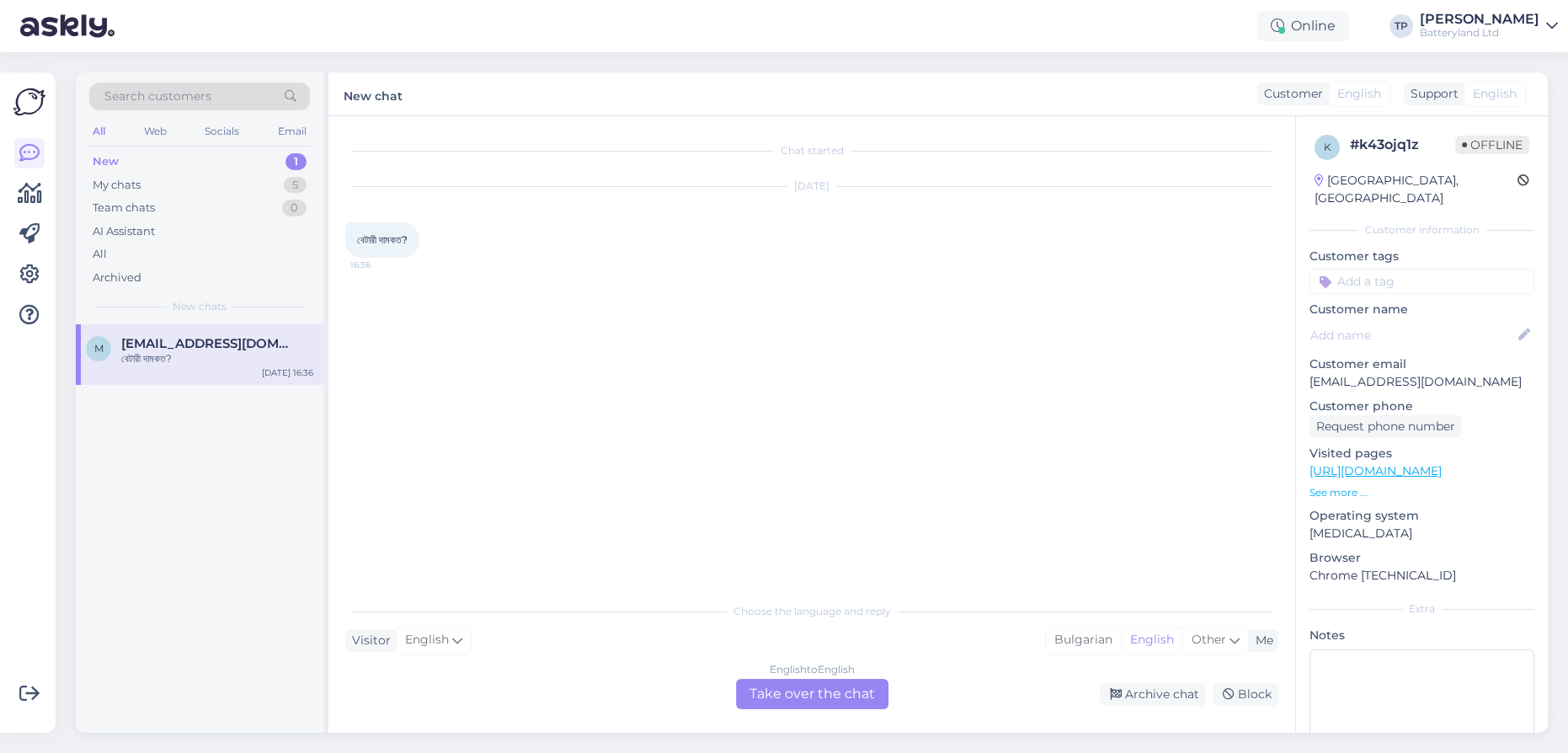
click at [779, 692] on div "English to English Take over the chat" at bounding box center [812, 694] width 152 height 30
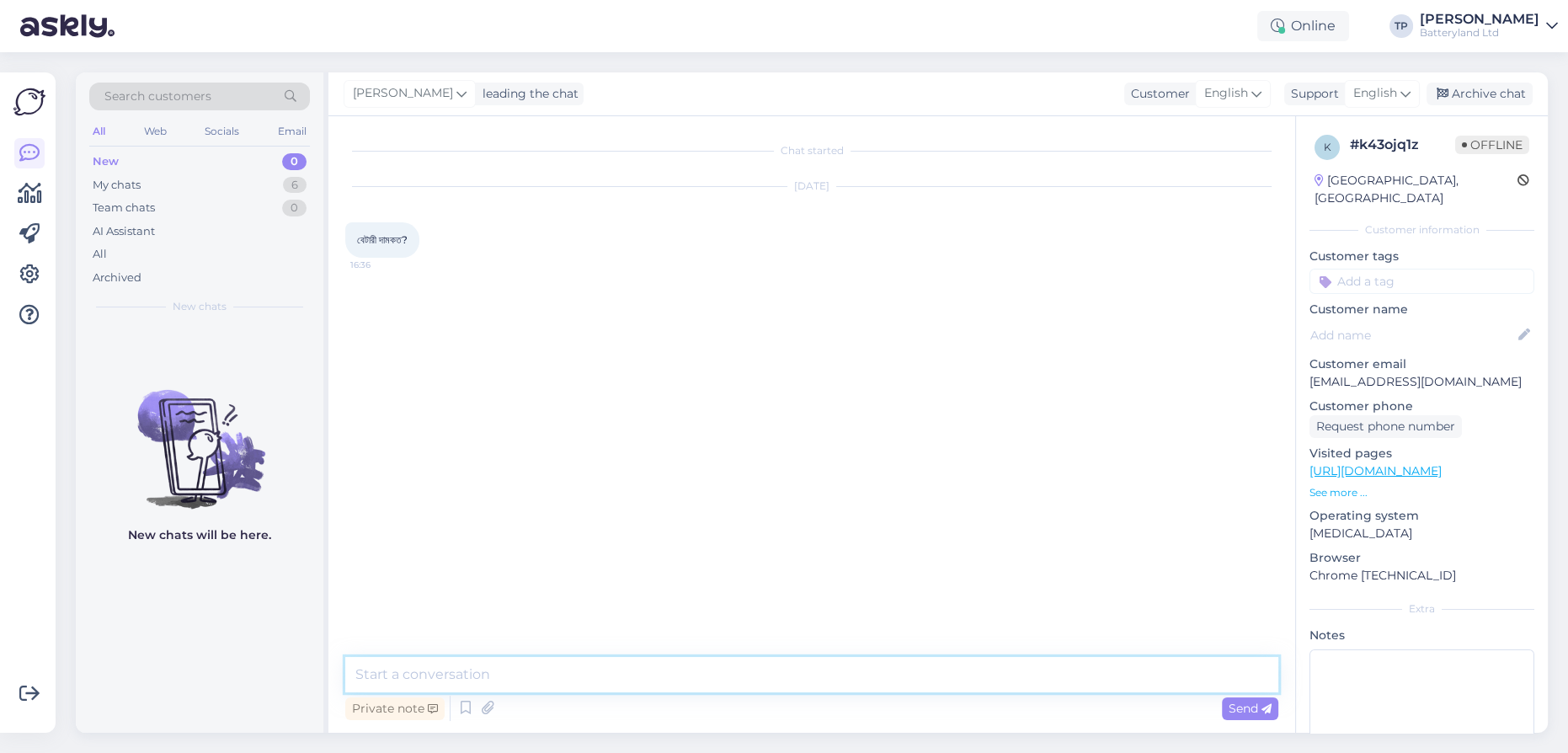
click at [557, 684] on textarea at bounding box center [811, 675] width 933 height 36
type textarea "Hello?"
type textarea "Can you write on english please?"
